Goal: Task Accomplishment & Management: Use online tool/utility

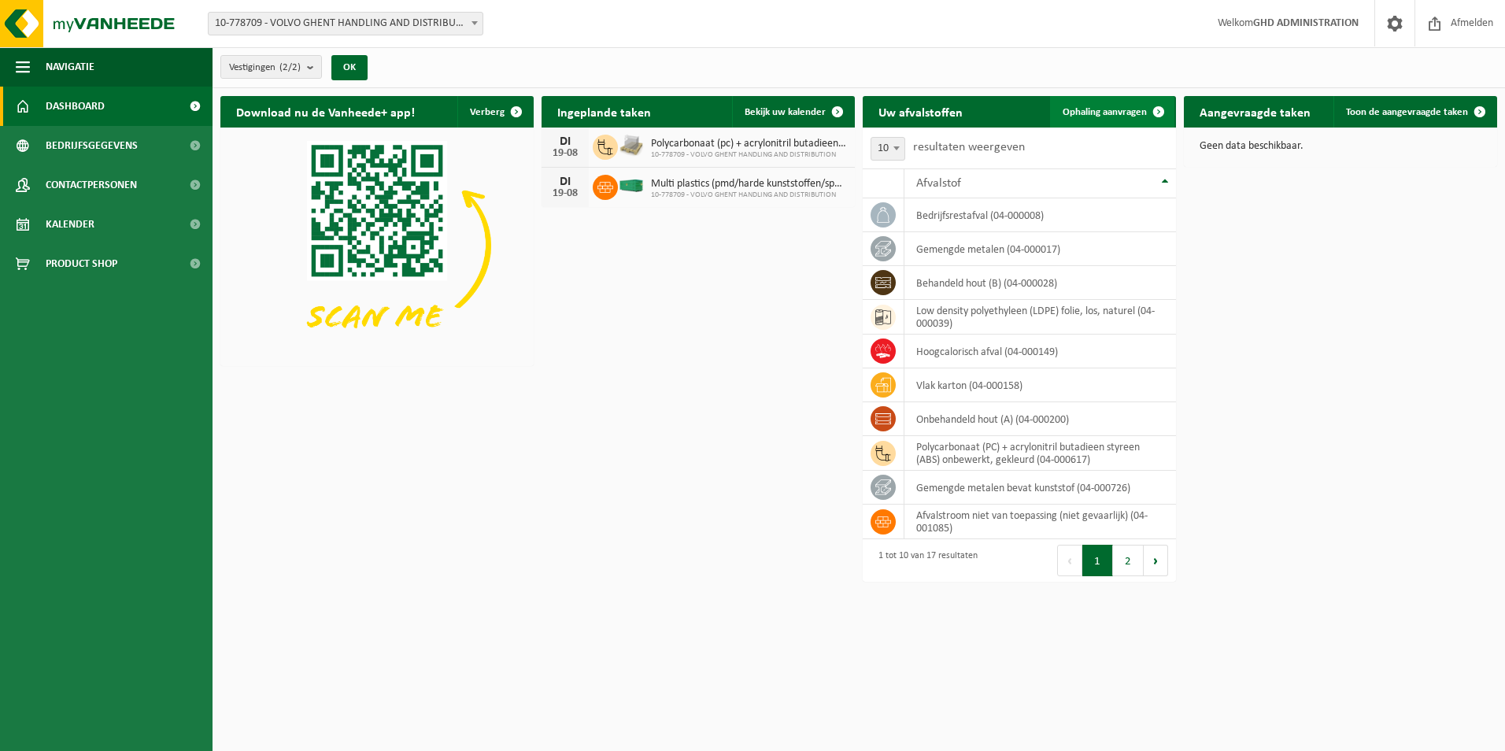
click at [1087, 113] on span "Ophaling aanvragen" at bounding box center [1105, 112] width 84 height 10
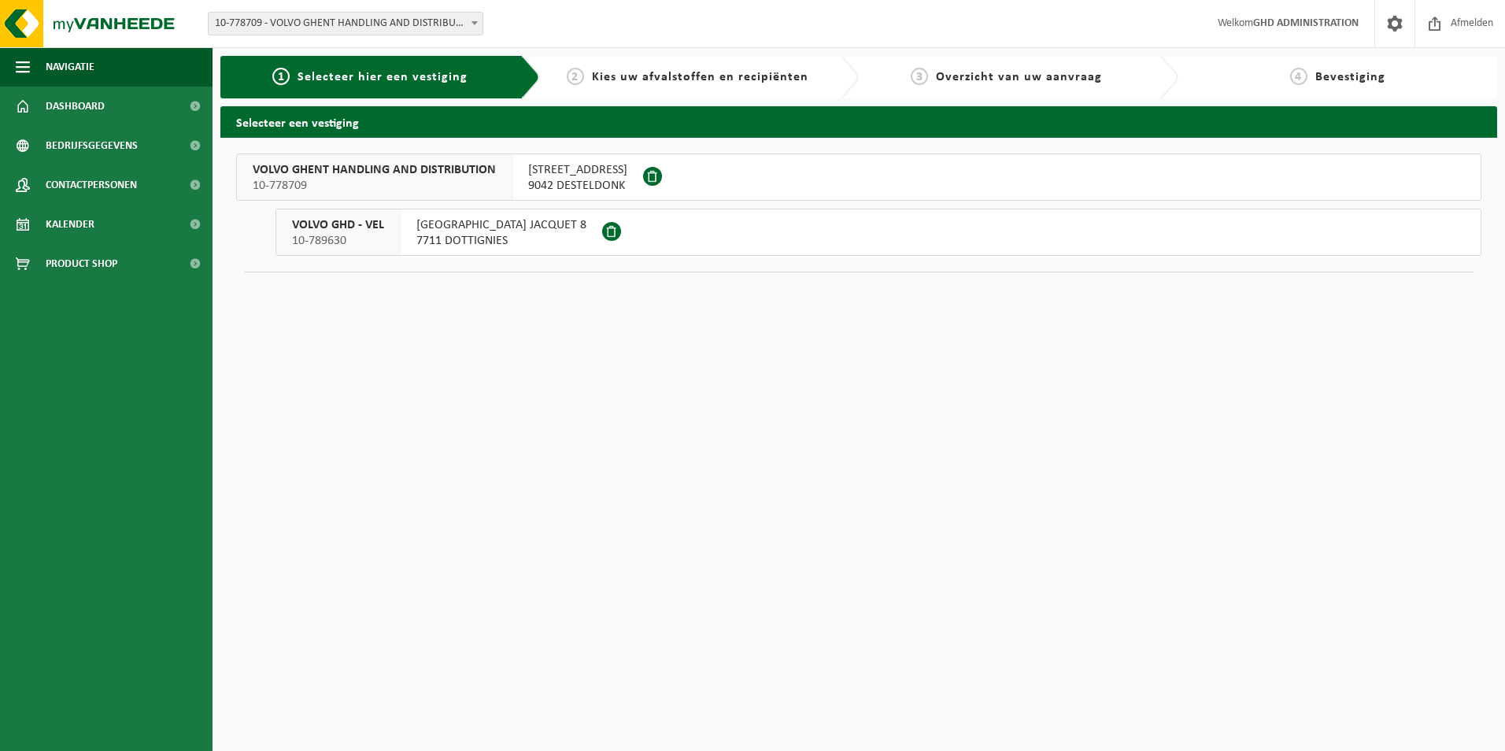
click at [576, 178] on span "9042 DESTELDONK" at bounding box center [577, 186] width 99 height 16
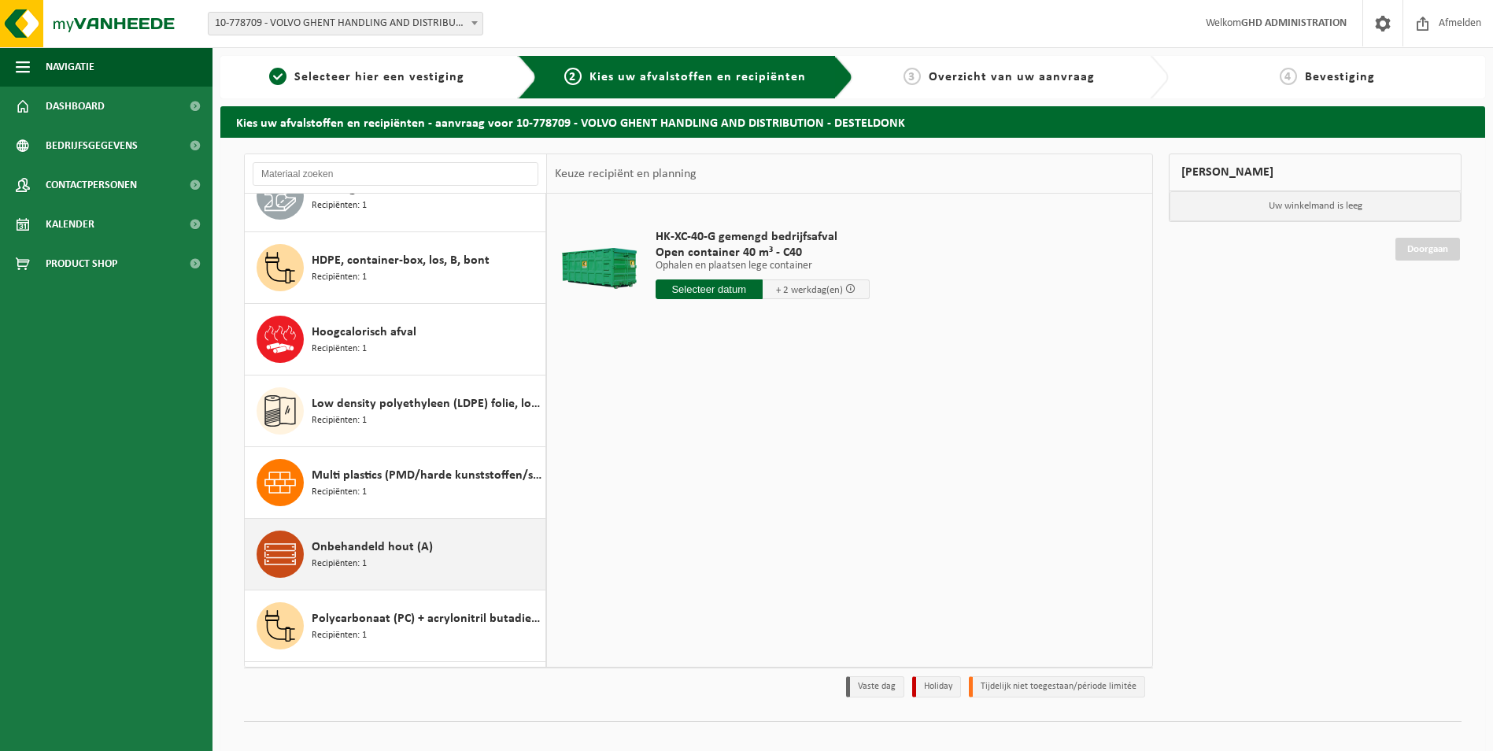
scroll to position [394, 0]
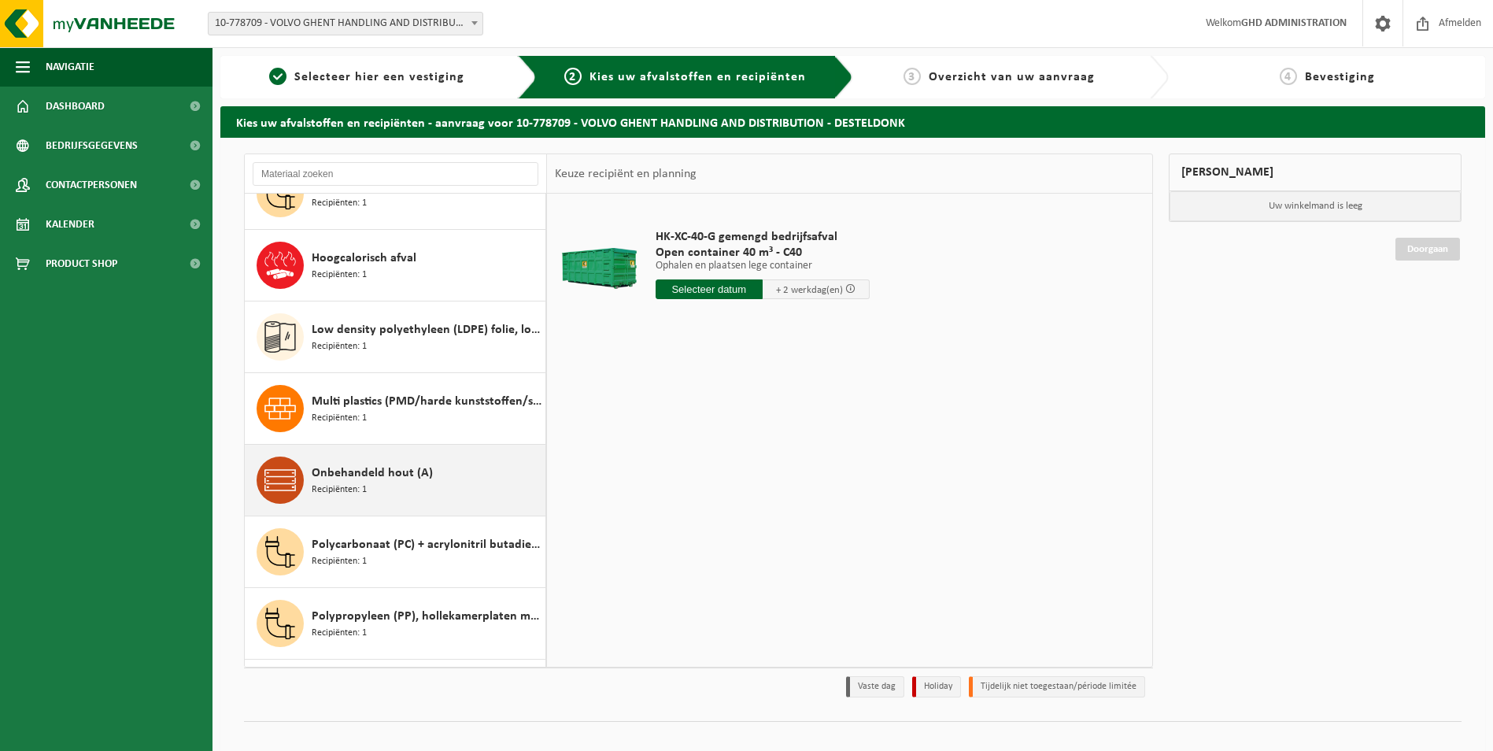
click at [351, 486] on span "Recipiënten: 1" at bounding box center [339, 490] width 55 height 15
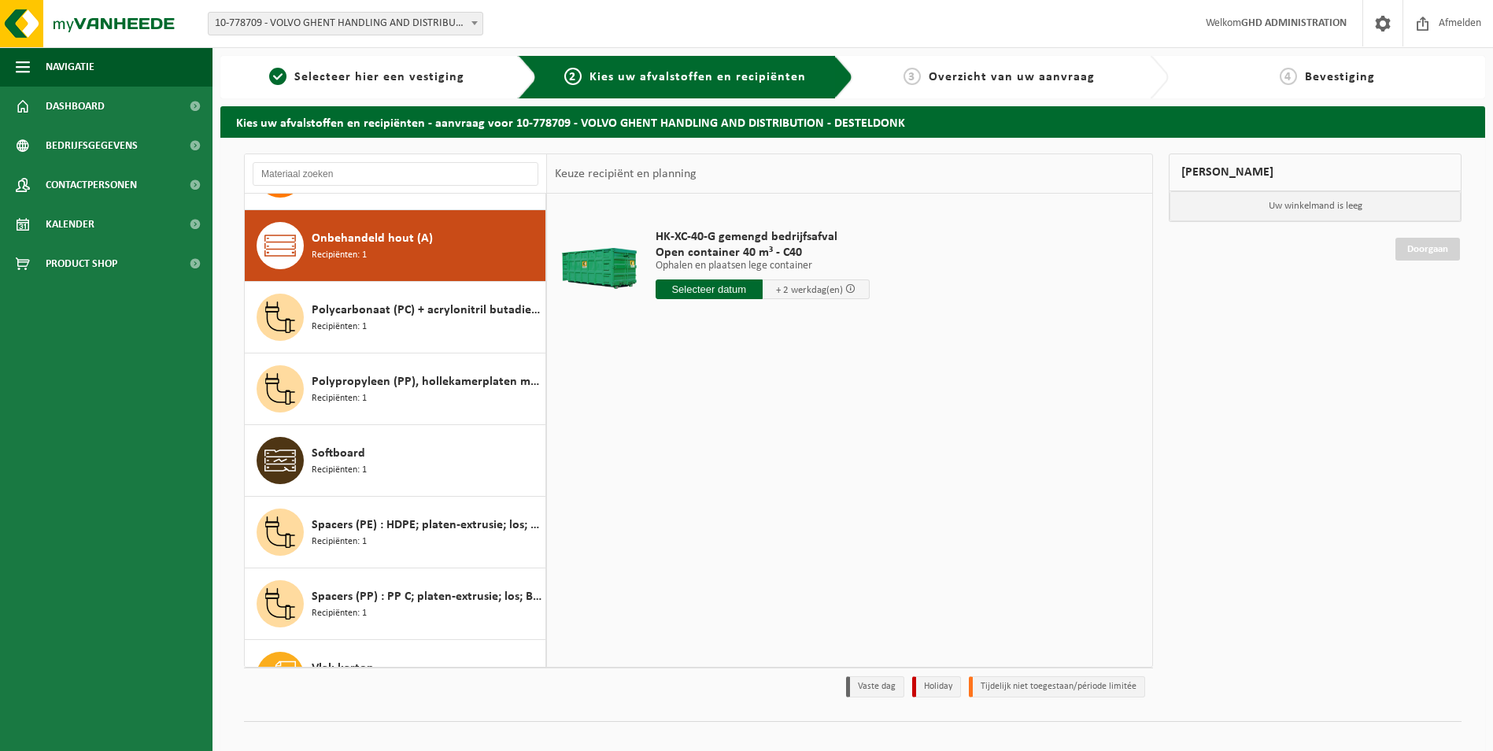
scroll to position [645, 0]
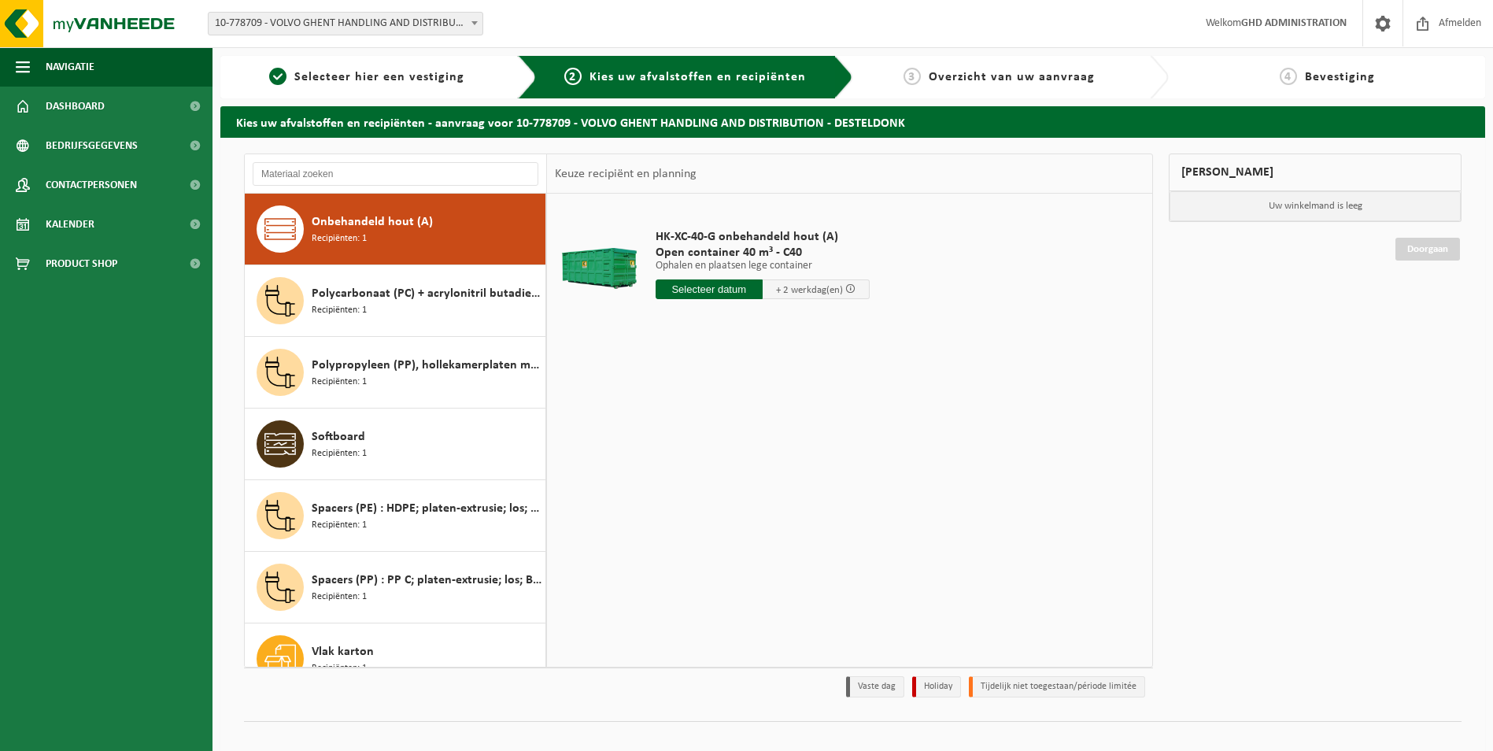
click at [719, 293] on input "text" at bounding box center [709, 289] width 107 height 20
click at [723, 458] on div "20" at bounding box center [726, 454] width 28 height 25
type input "Van 2025-08-20"
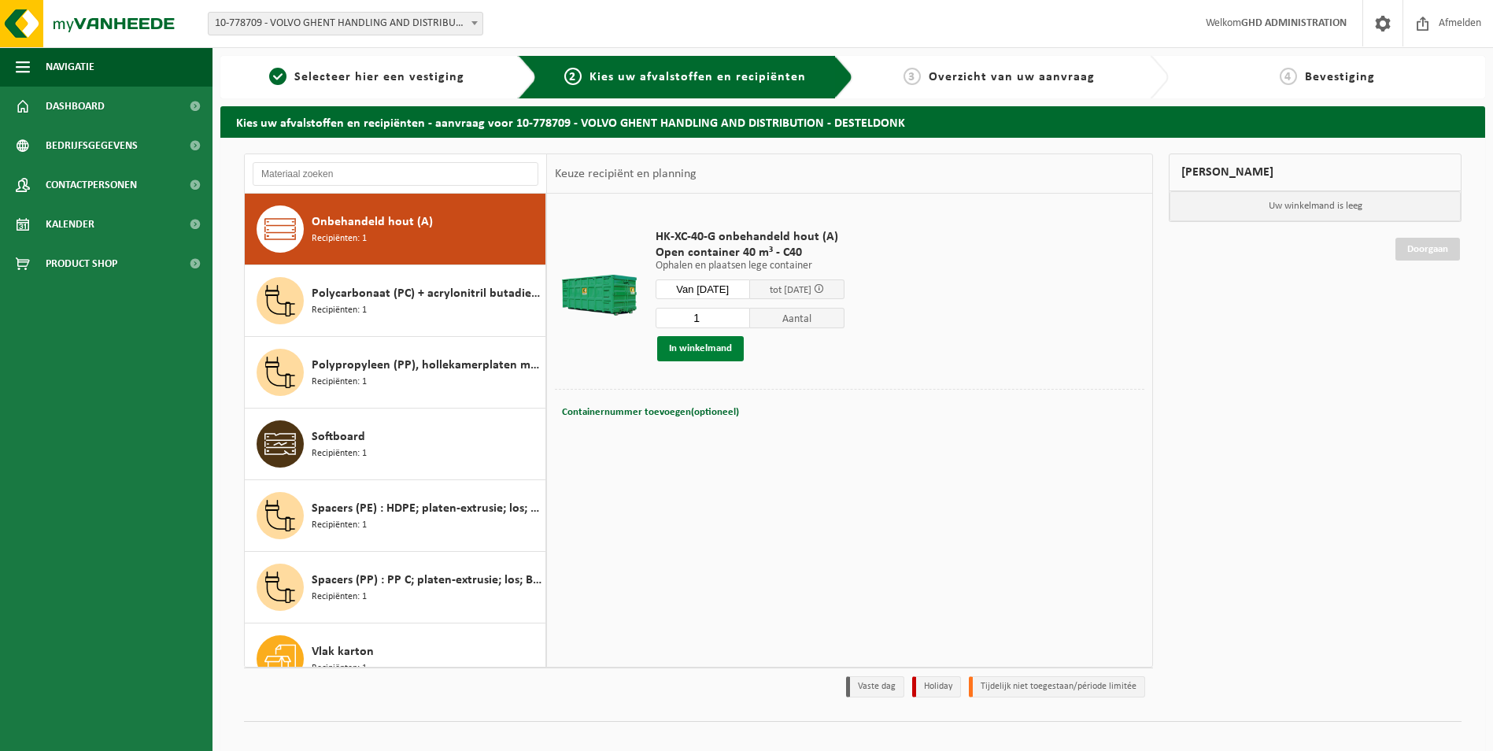
click at [709, 354] on button "In winkelmand" at bounding box center [700, 348] width 87 height 25
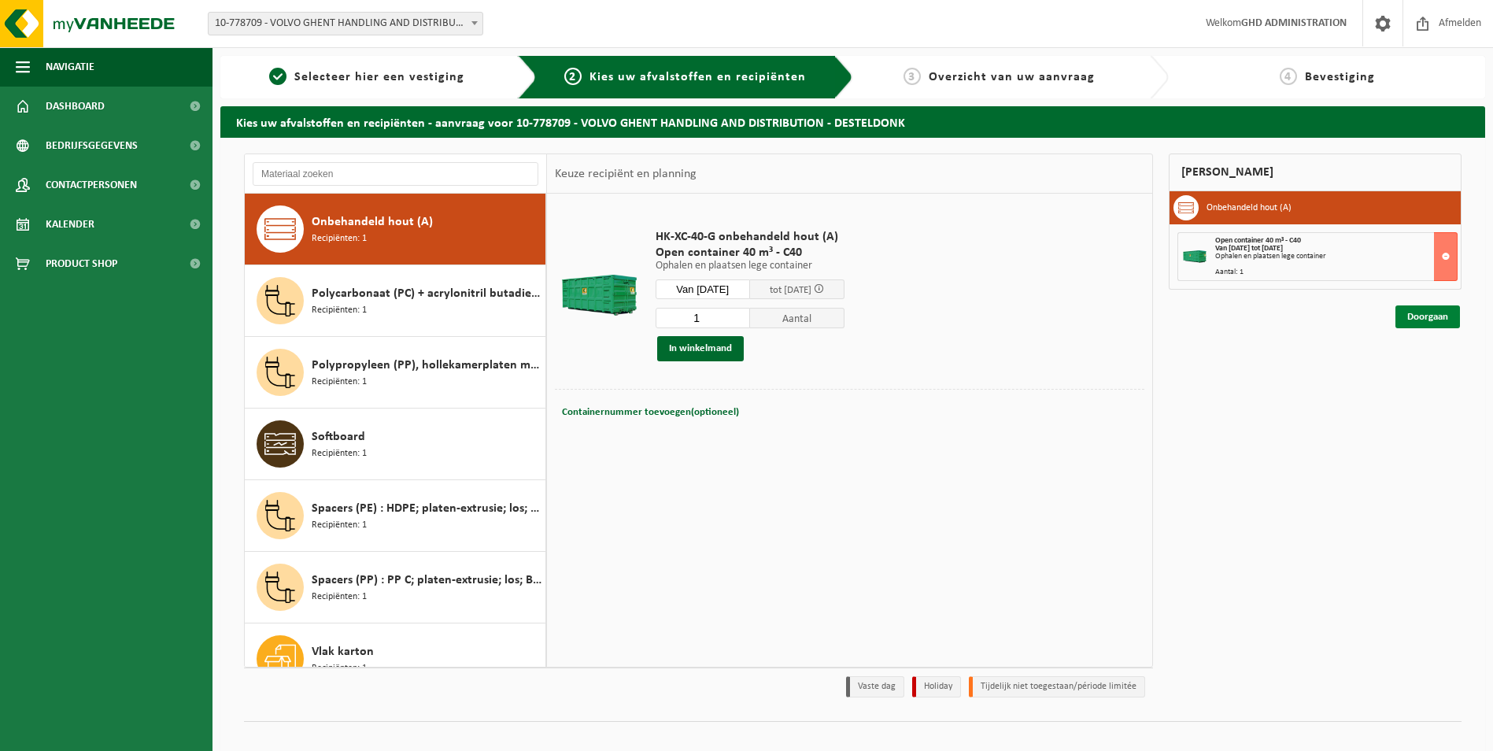
click at [1425, 317] on link "Doorgaan" at bounding box center [1428, 316] width 65 height 23
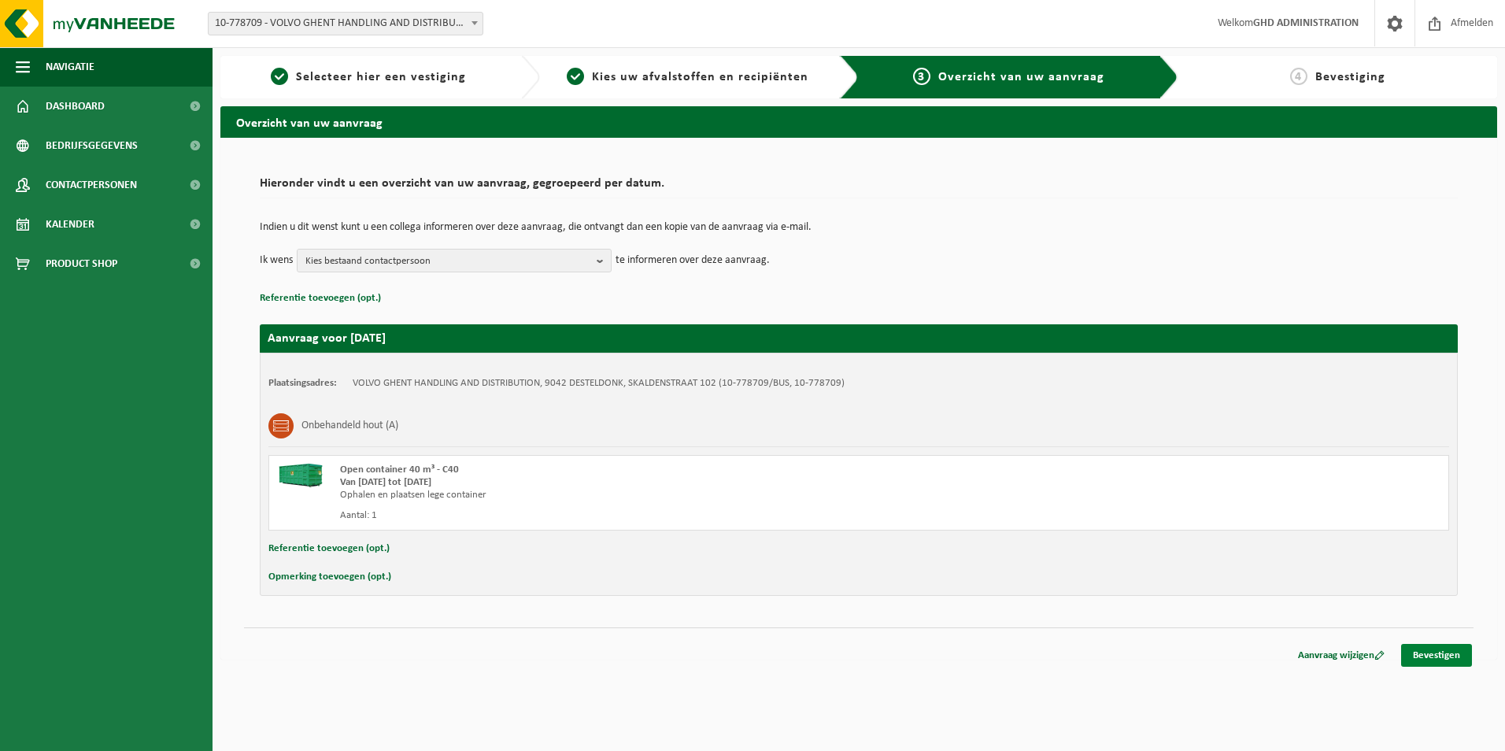
click at [1437, 660] on link "Bevestigen" at bounding box center [1436, 655] width 71 height 23
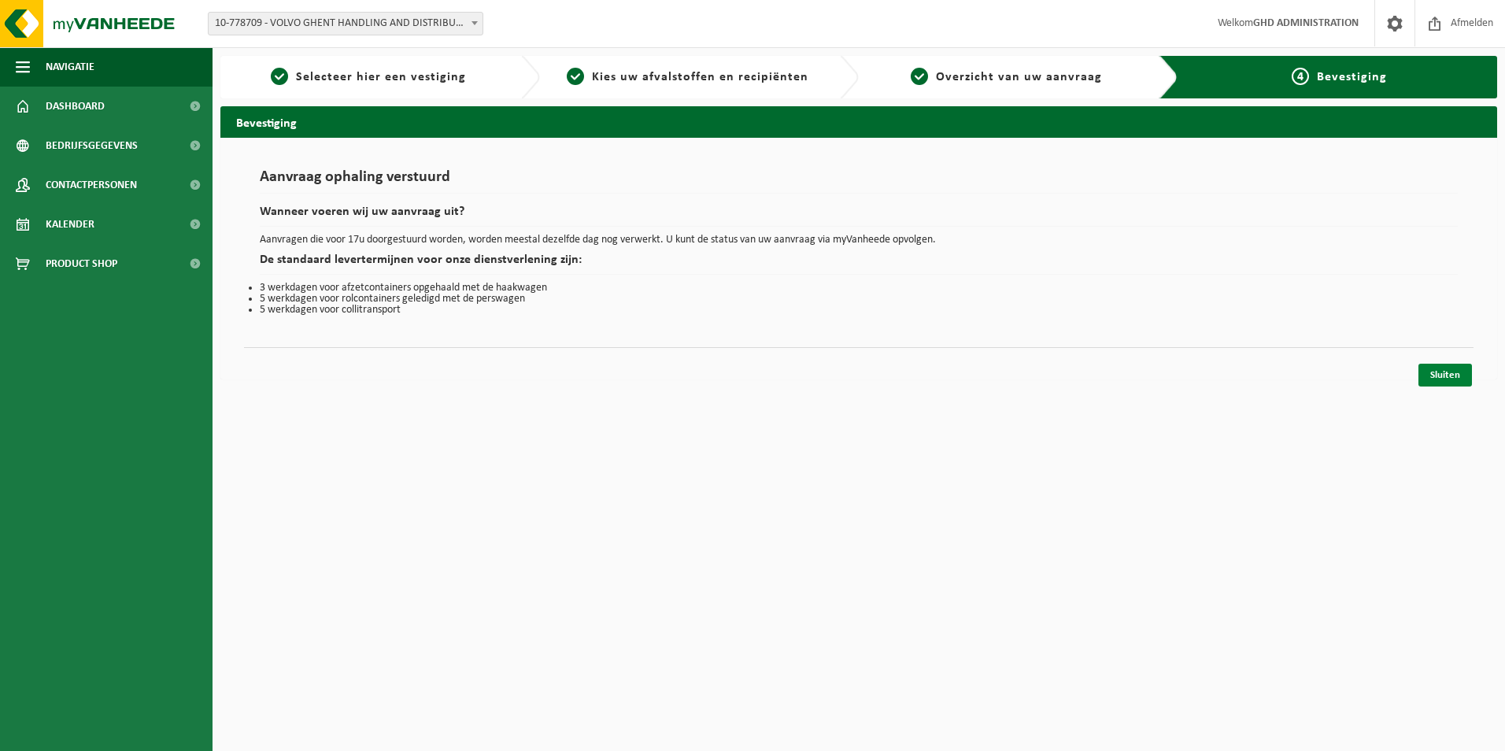
click at [1458, 374] on link "Sluiten" at bounding box center [1445, 375] width 54 height 23
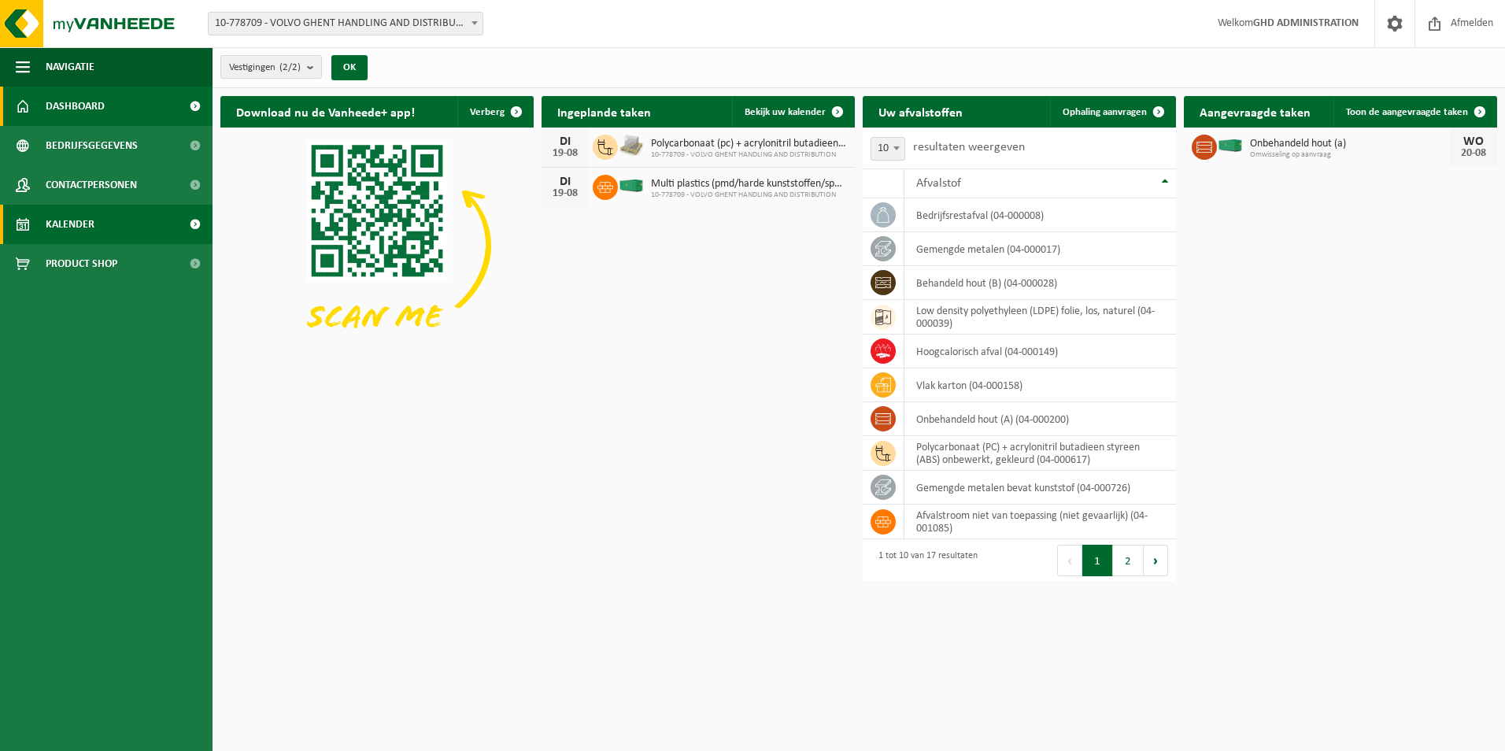
click at [72, 220] on span "Kalender" at bounding box center [70, 224] width 49 height 39
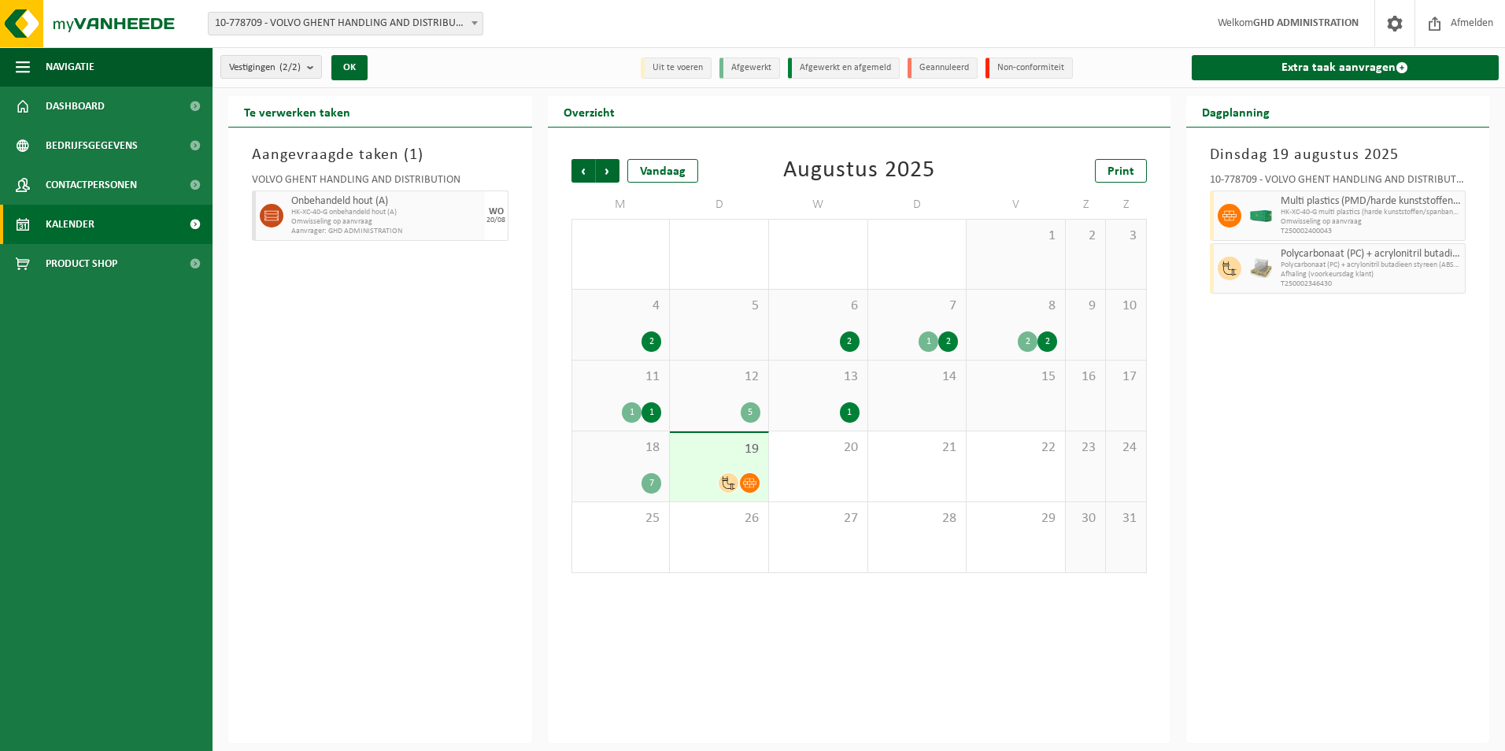
click at [727, 468] on div "19" at bounding box center [719, 467] width 98 height 68
click at [836, 489] on div "20" at bounding box center [818, 466] width 98 height 70
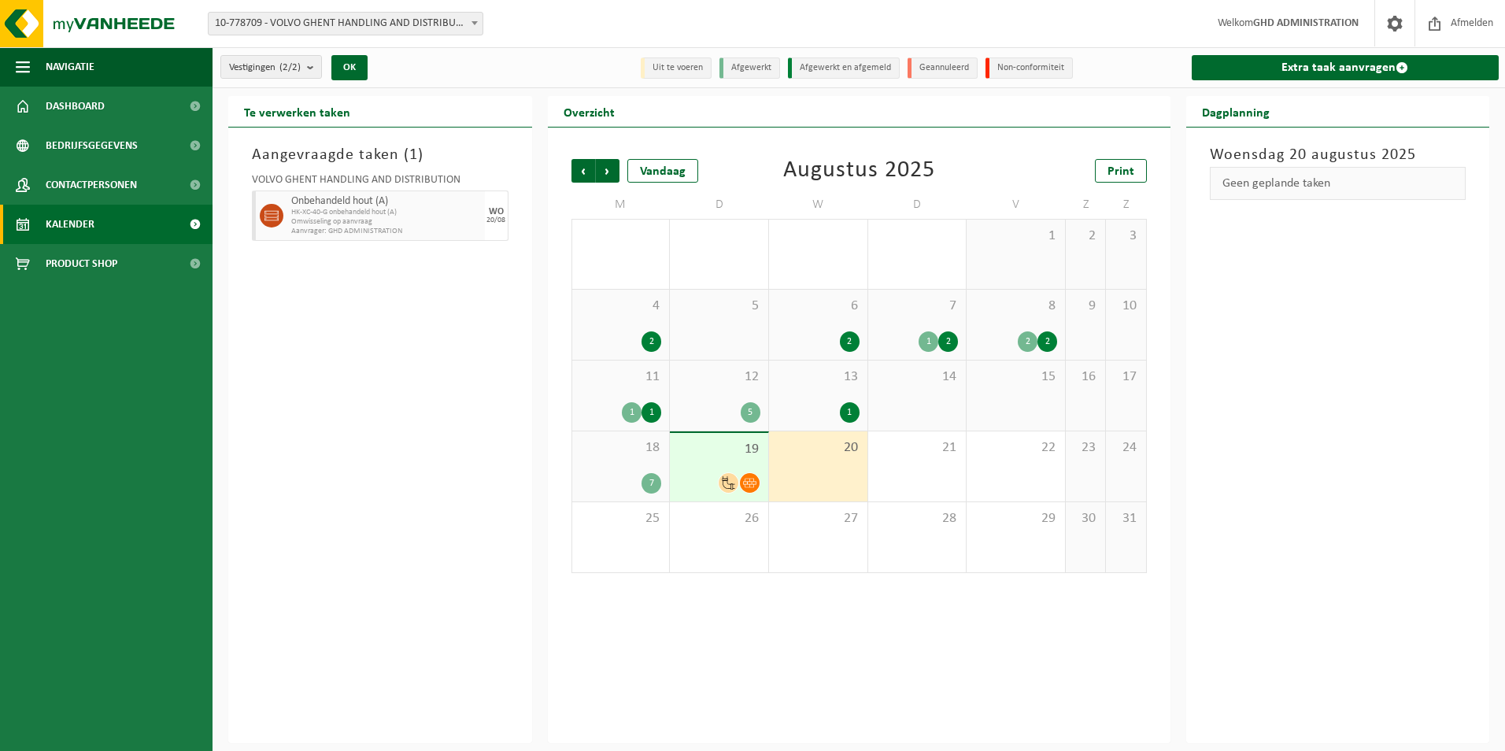
click at [736, 470] on div "19" at bounding box center [719, 467] width 98 height 68
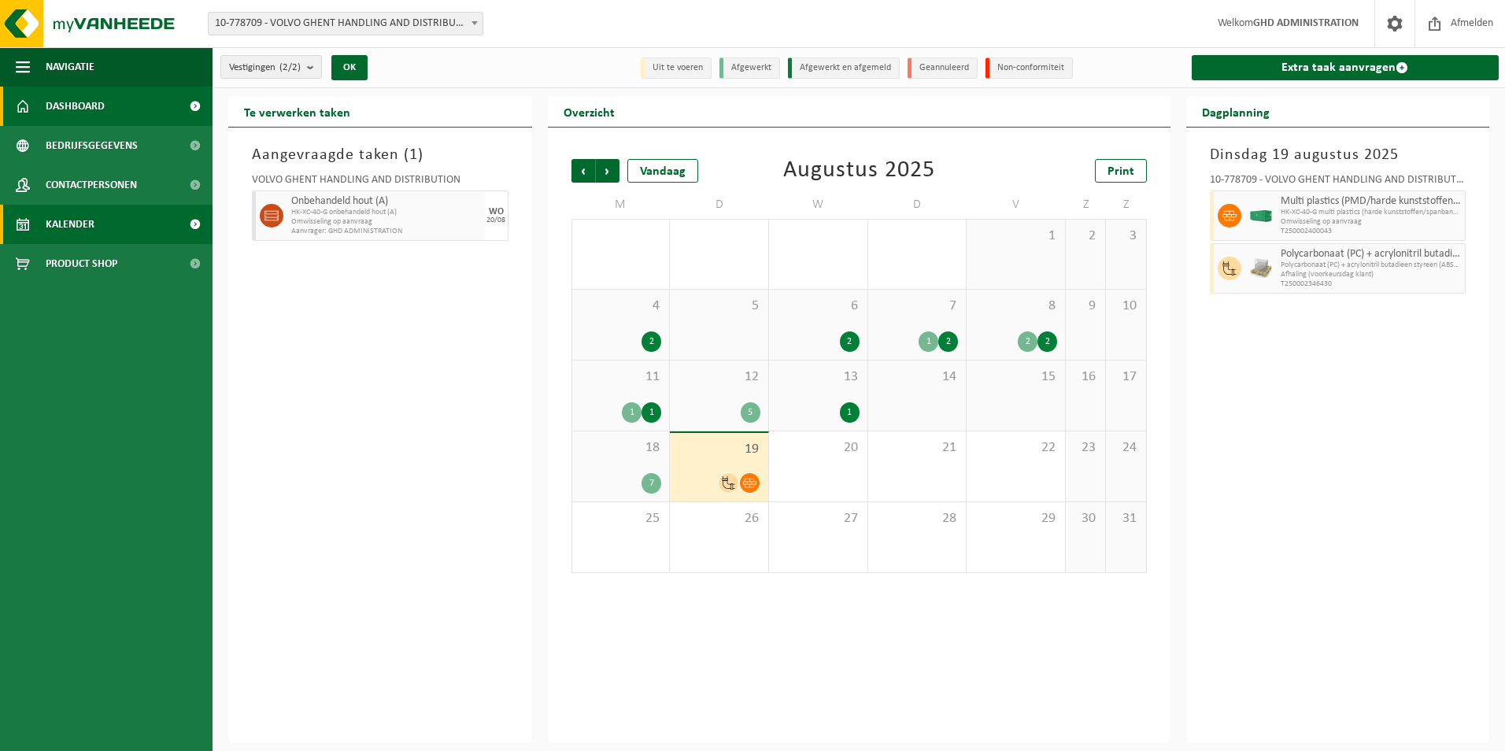
click at [98, 105] on span "Dashboard" at bounding box center [75, 106] width 59 height 39
